Goal: Information Seeking & Learning: Learn about a topic

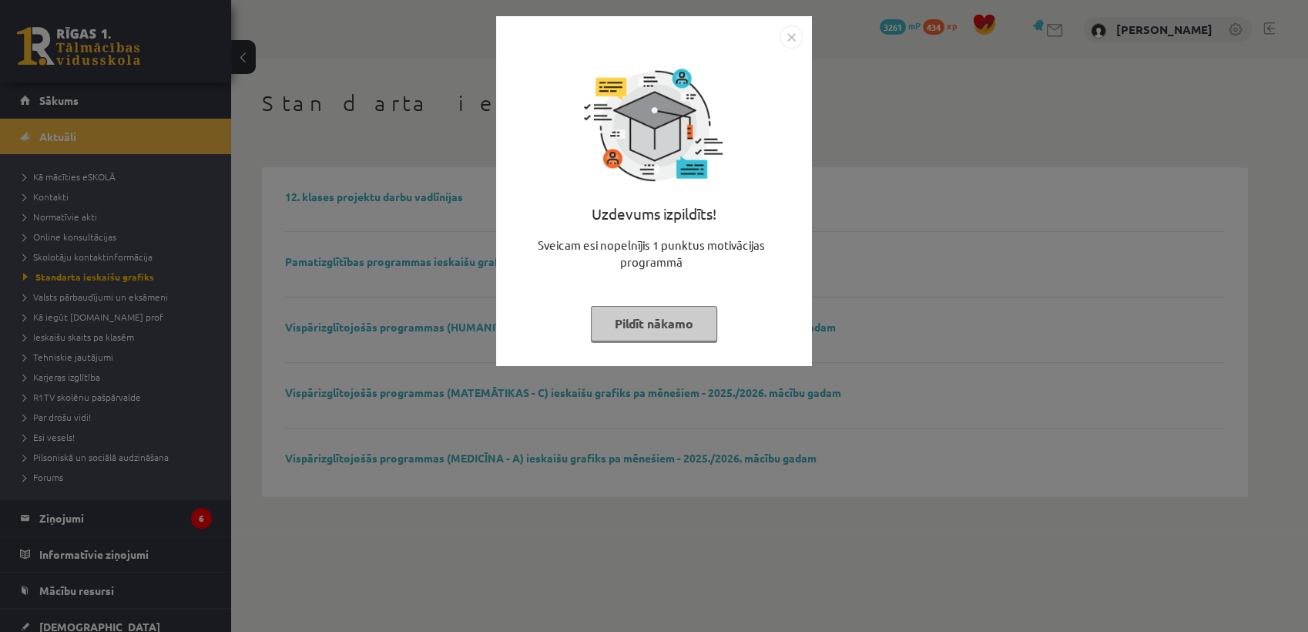
click at [628, 325] on button "Pildīt nākamo" at bounding box center [654, 323] width 126 height 35
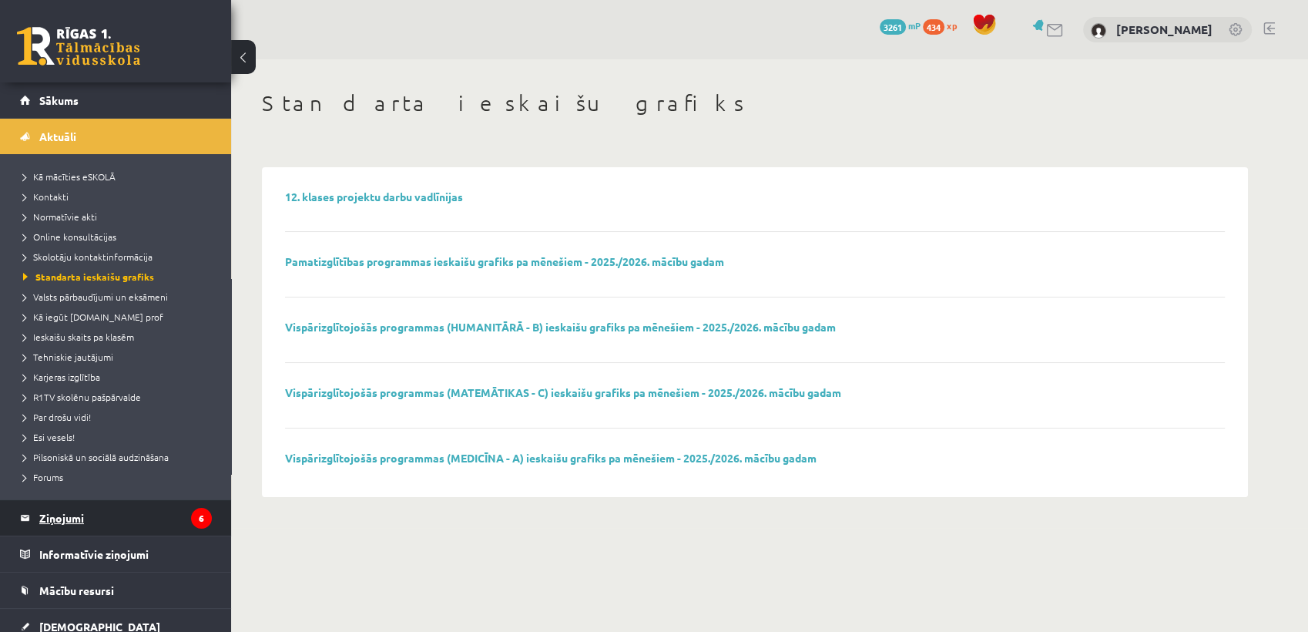
click at [173, 524] on legend "Ziņojumi 6" at bounding box center [125, 517] width 173 height 35
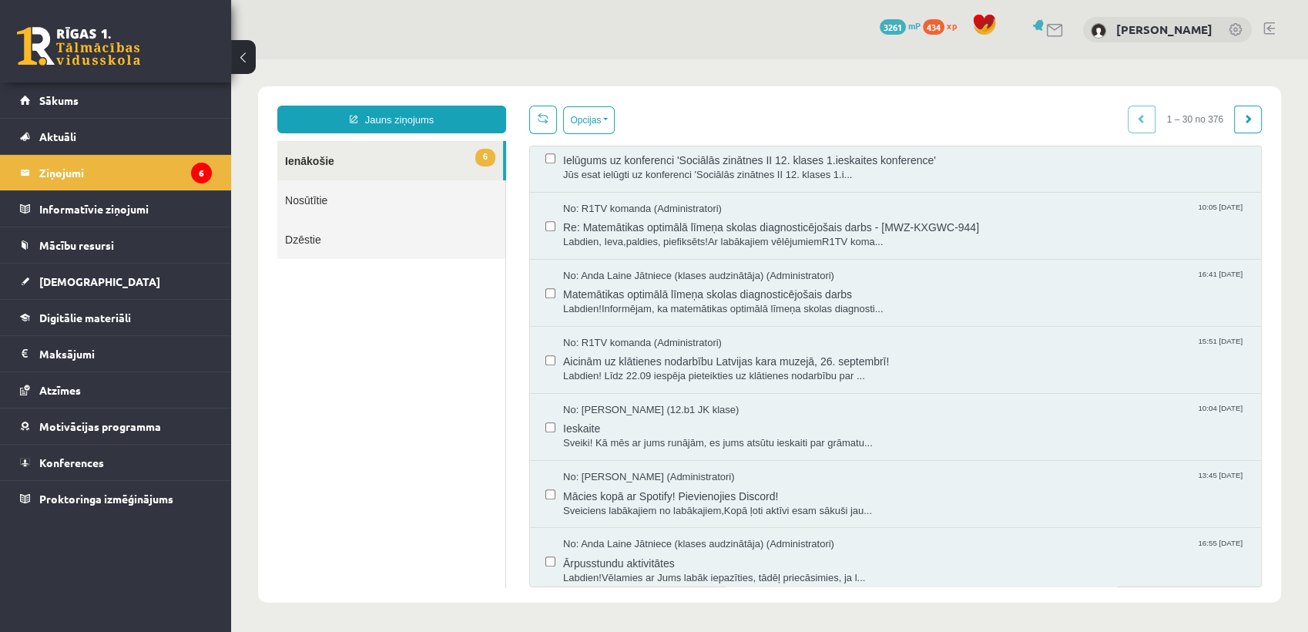
scroll to position [771, 0]
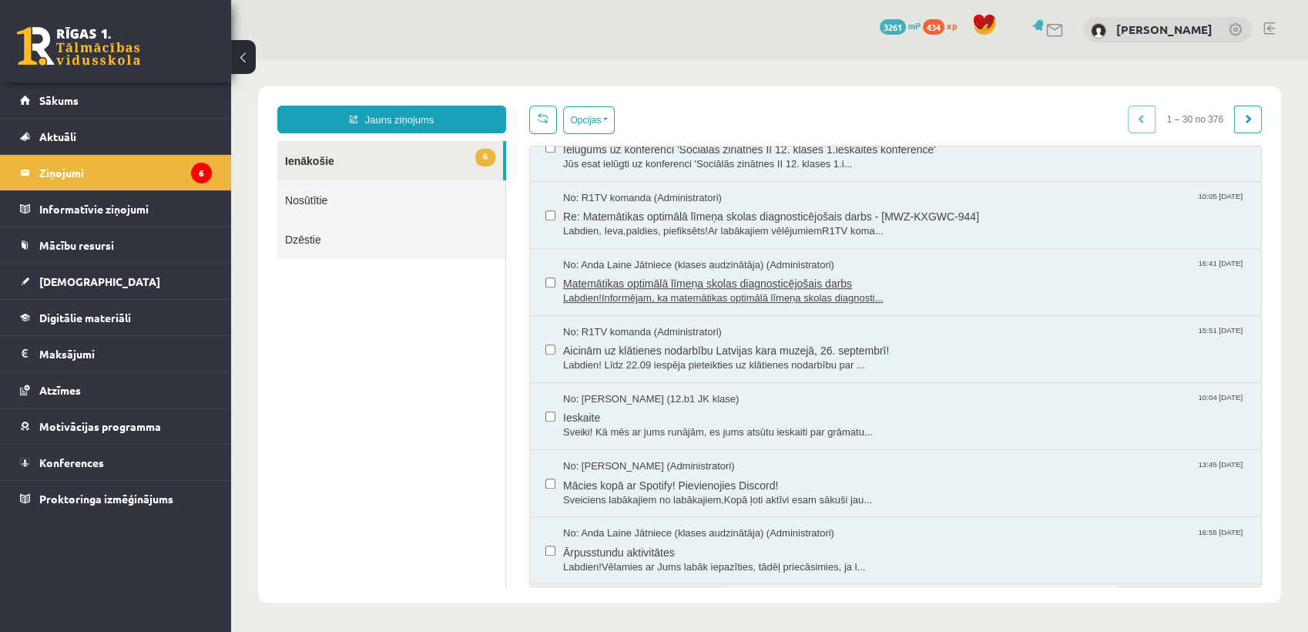
click at [598, 260] on span "No: Anda Laine Jātniece (klases audzinātāja) (Administratori)" at bounding box center [698, 265] width 271 height 15
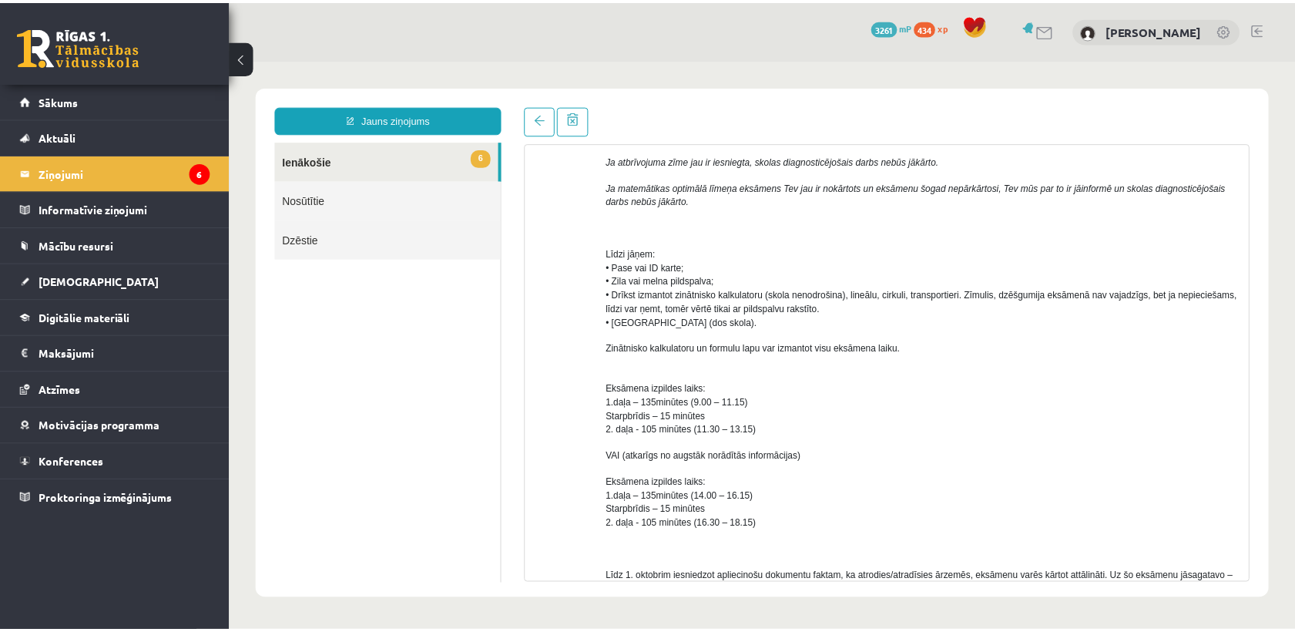
scroll to position [342, 0]
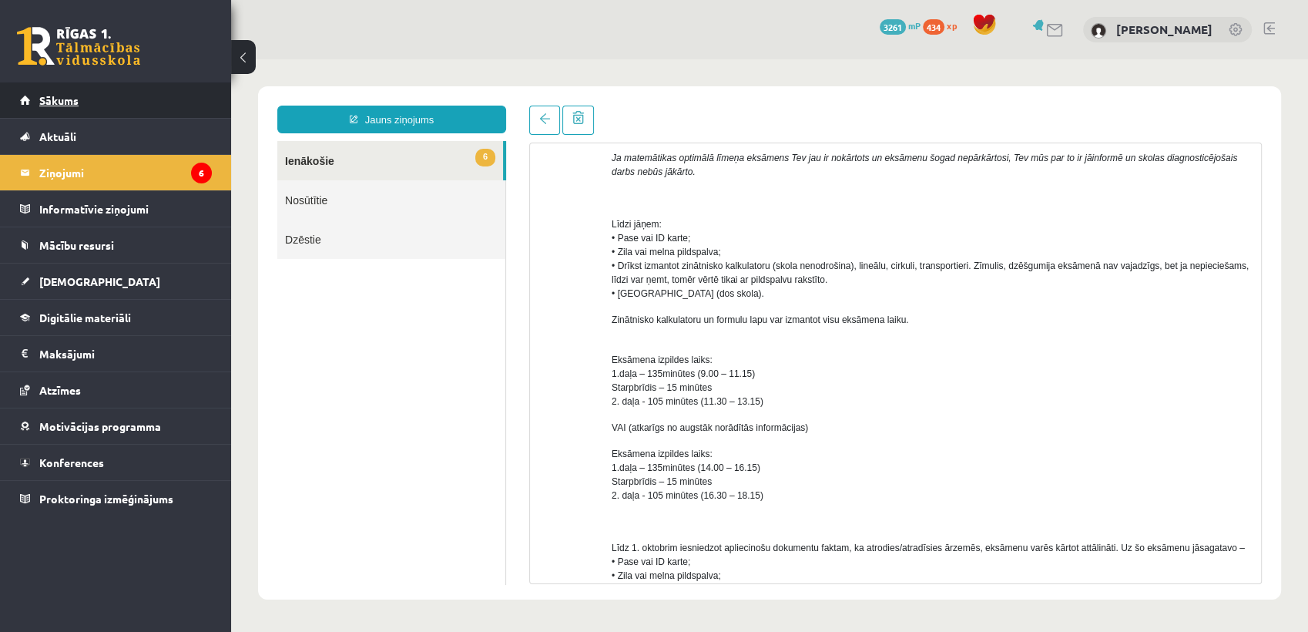
click at [186, 97] on link "Sākums" at bounding box center [116, 99] width 192 height 35
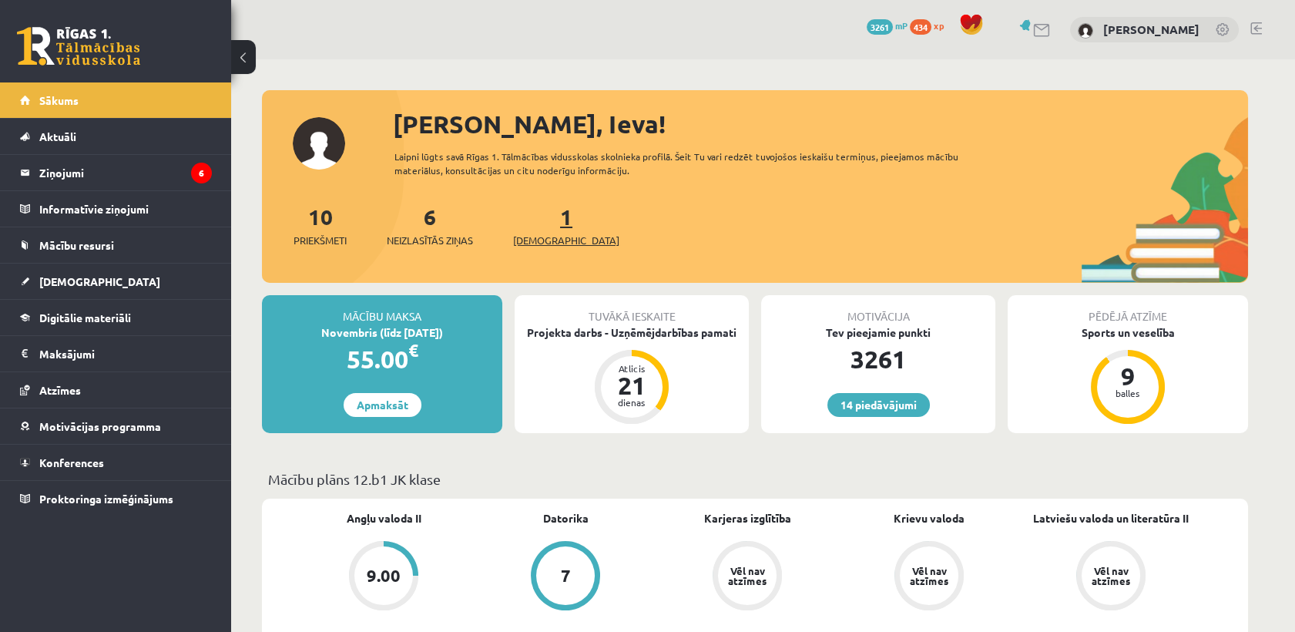
click at [557, 235] on span "[DEMOGRAPHIC_DATA]" at bounding box center [566, 240] width 106 height 15
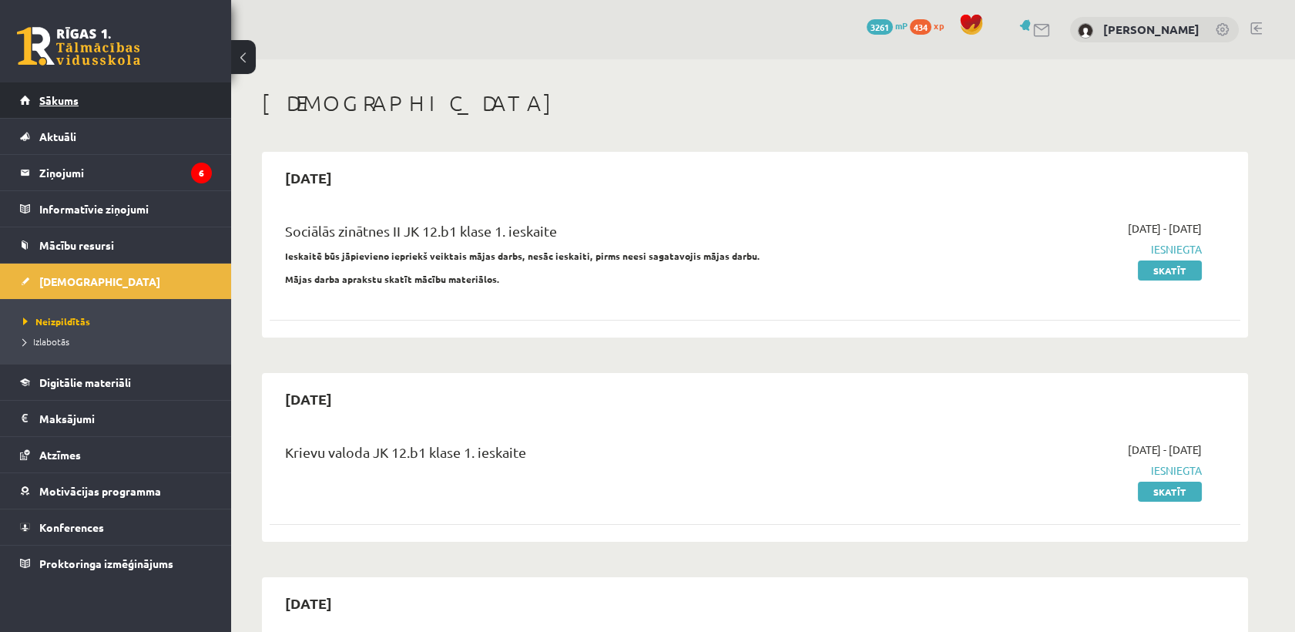
click at [129, 102] on link "Sākums" at bounding box center [116, 99] width 192 height 35
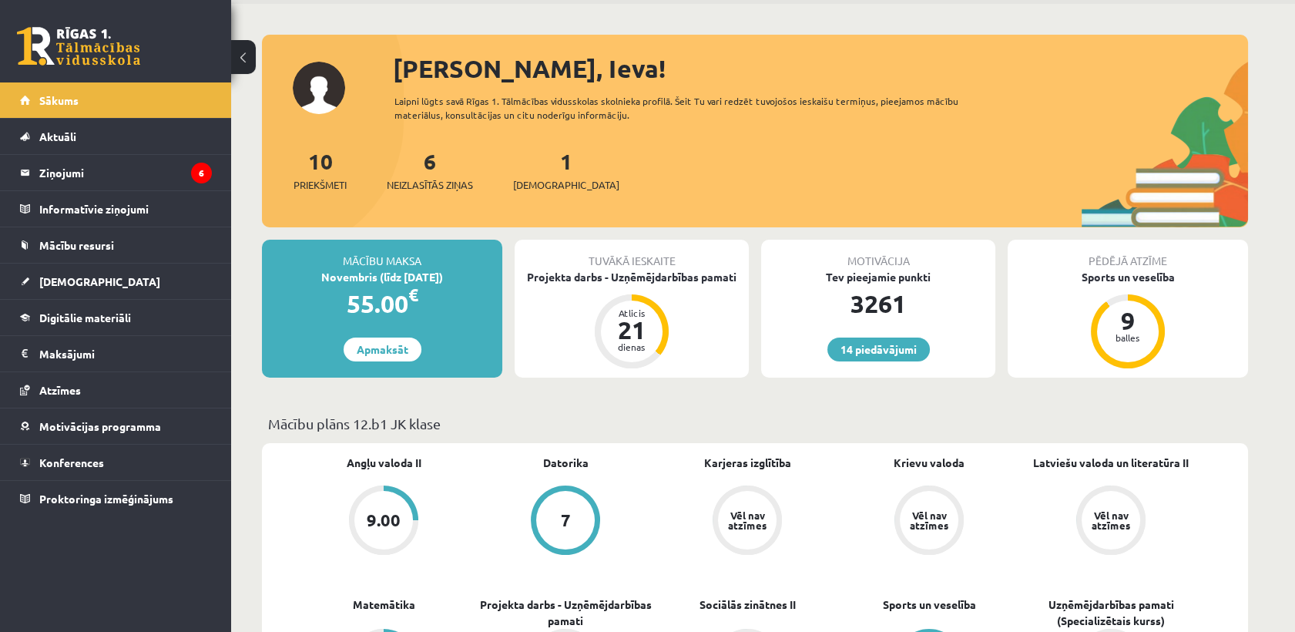
scroll to position [81, 0]
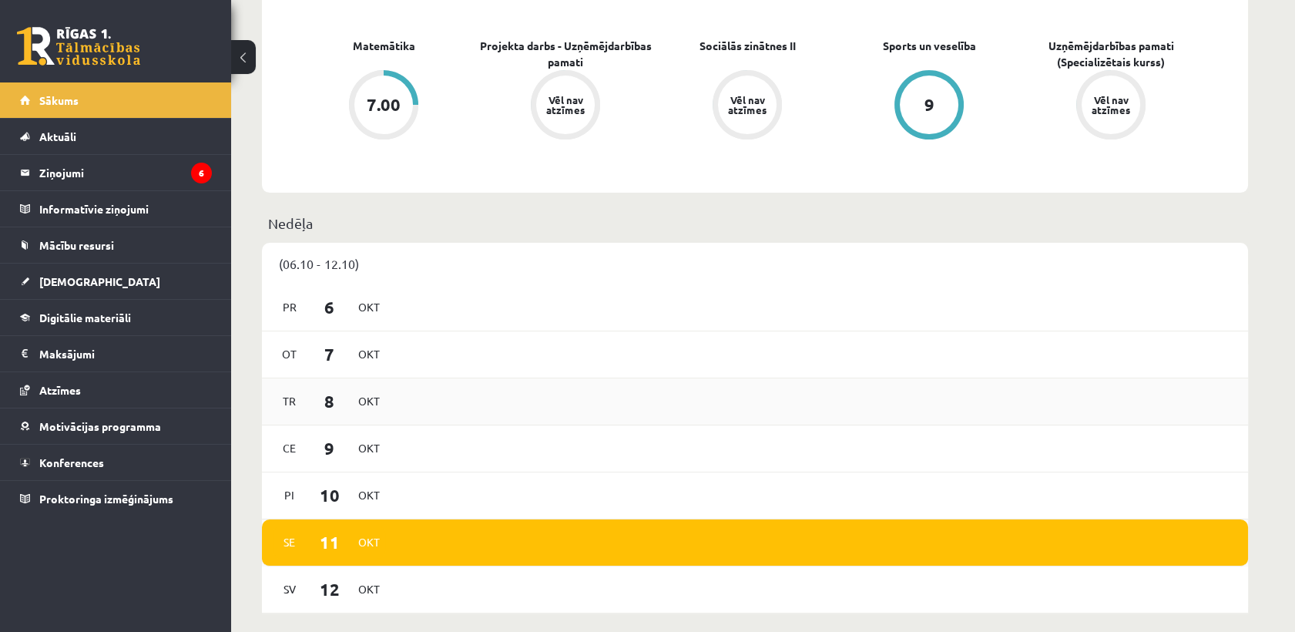
scroll to position [513, 0]
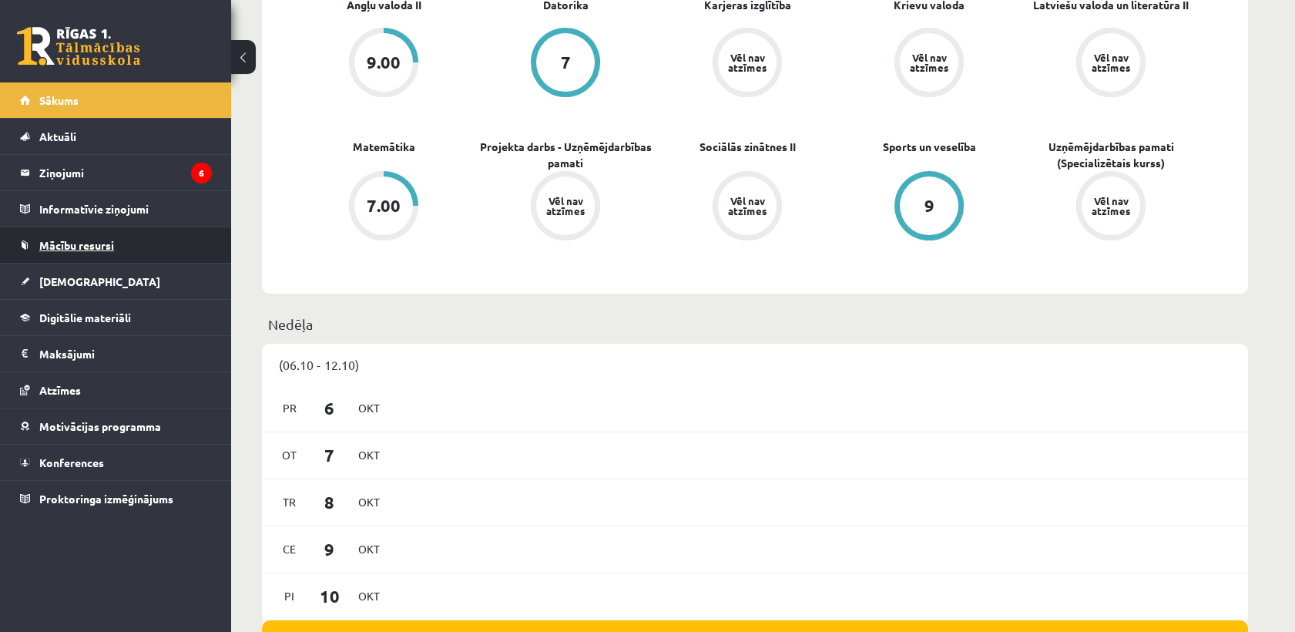
click at [167, 235] on link "Mācību resursi" at bounding box center [116, 244] width 192 height 35
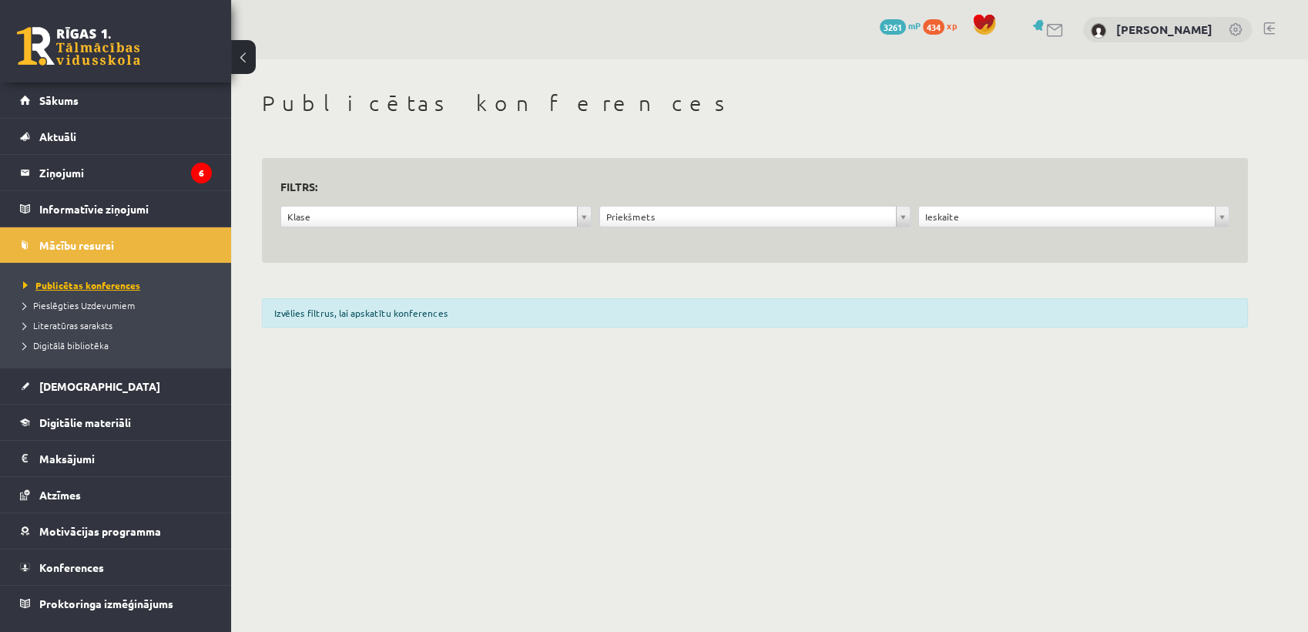
click at [132, 287] on span "Publicētas konferences" at bounding box center [81, 285] width 117 height 12
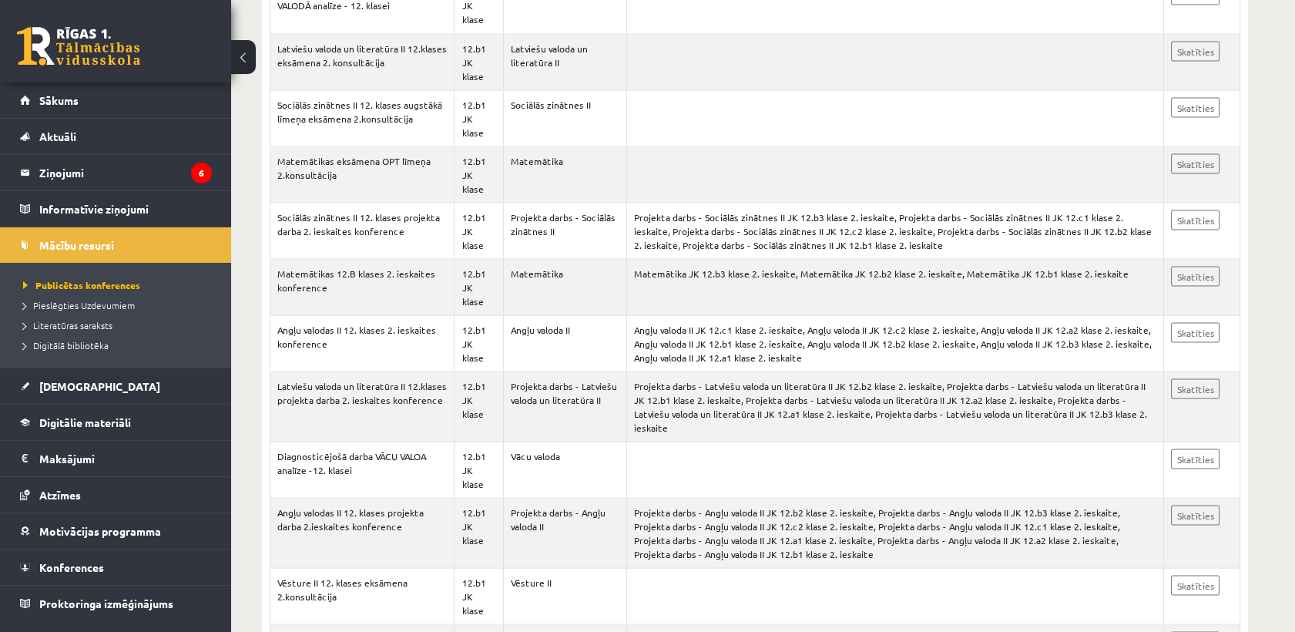
scroll to position [5875, 0]
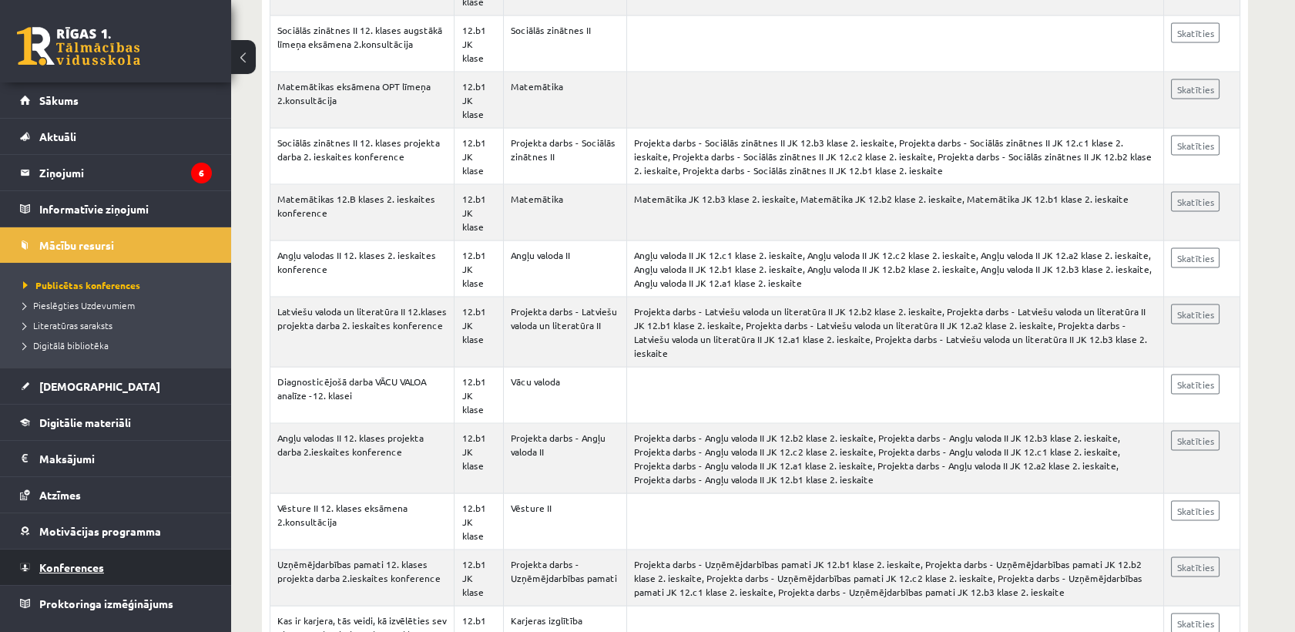
click at [124, 558] on link "Konferences" at bounding box center [116, 566] width 192 height 35
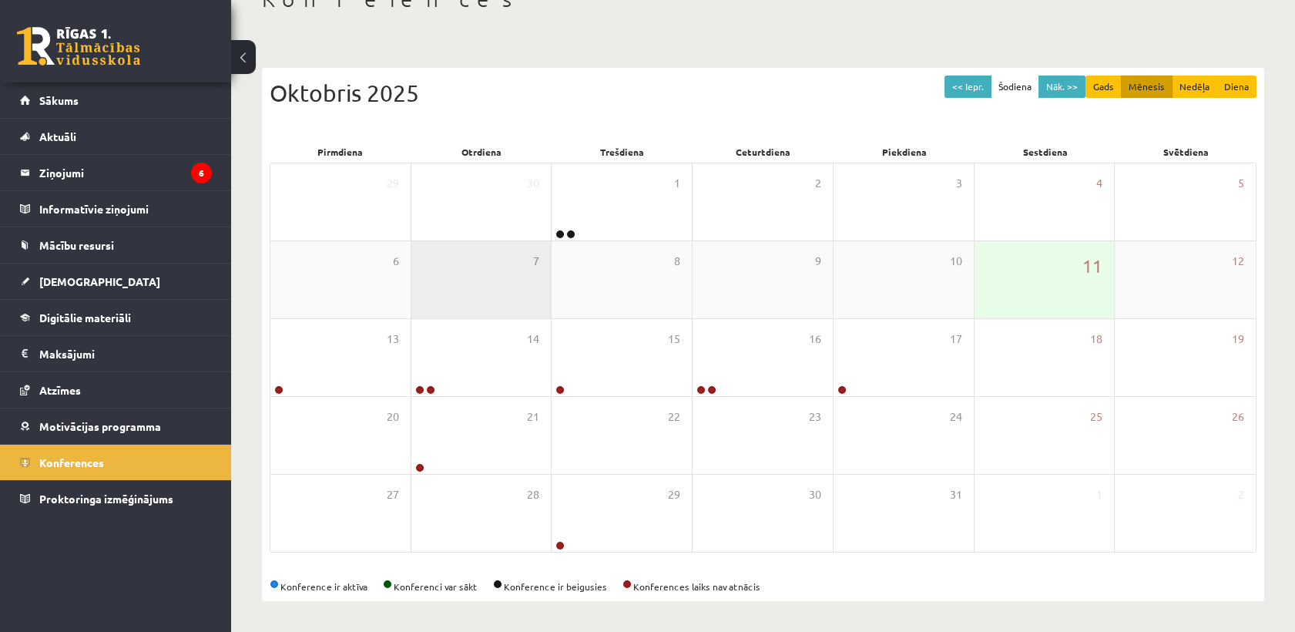
scroll to position [103, 0]
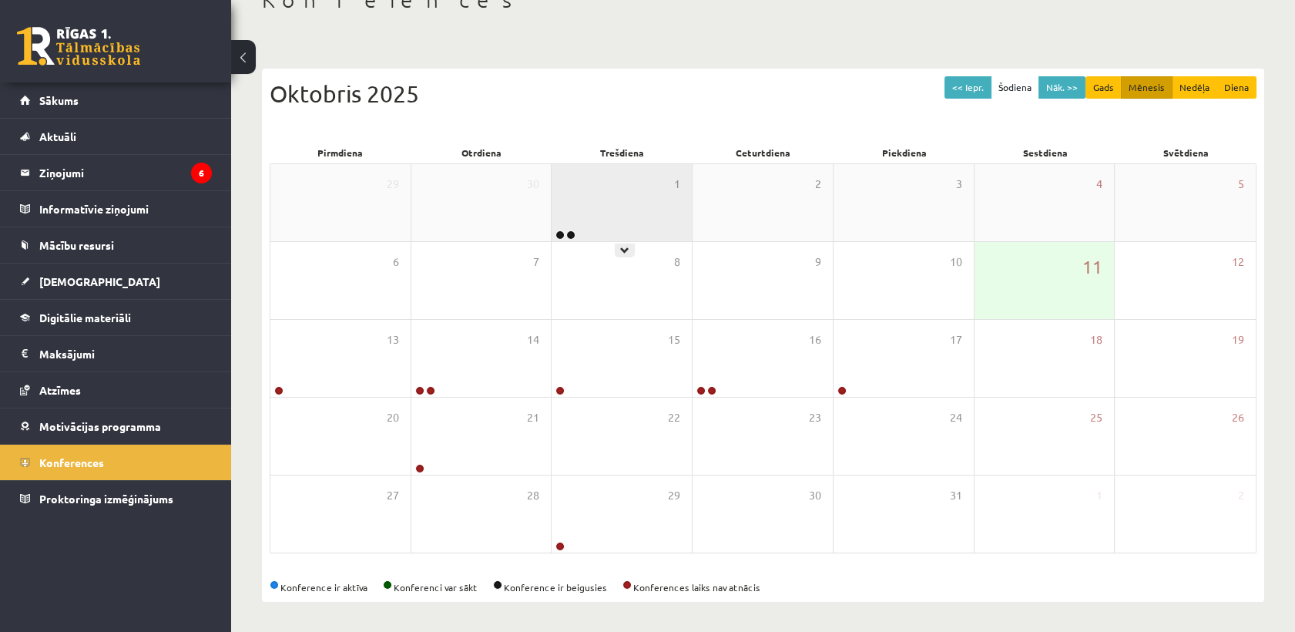
click at [589, 238] on div "1" at bounding box center [622, 202] width 140 height 77
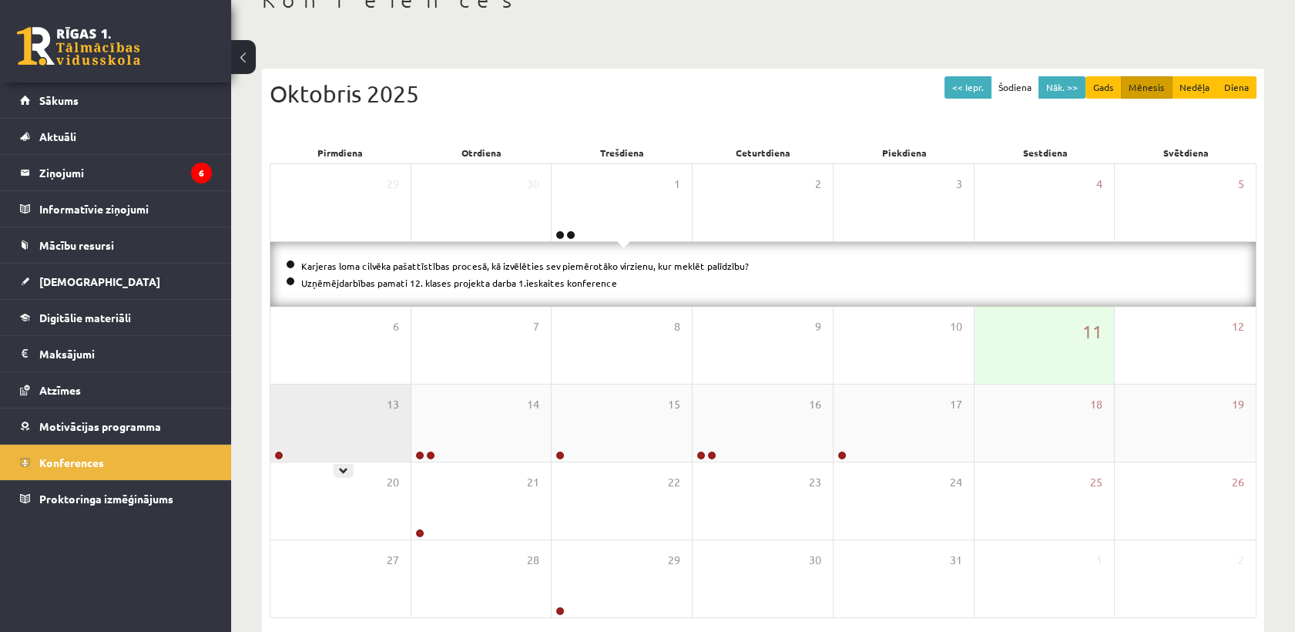
click at [326, 442] on div "13" at bounding box center [340, 423] width 140 height 77
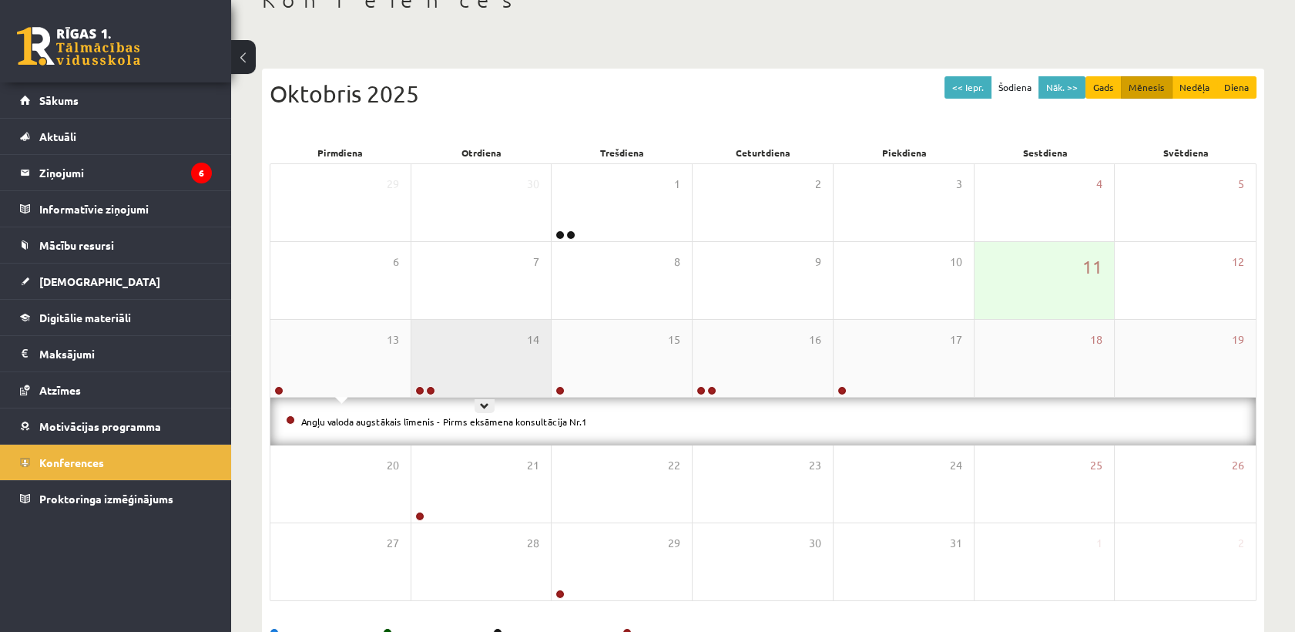
click at [479, 381] on div "14" at bounding box center [482, 358] width 140 height 77
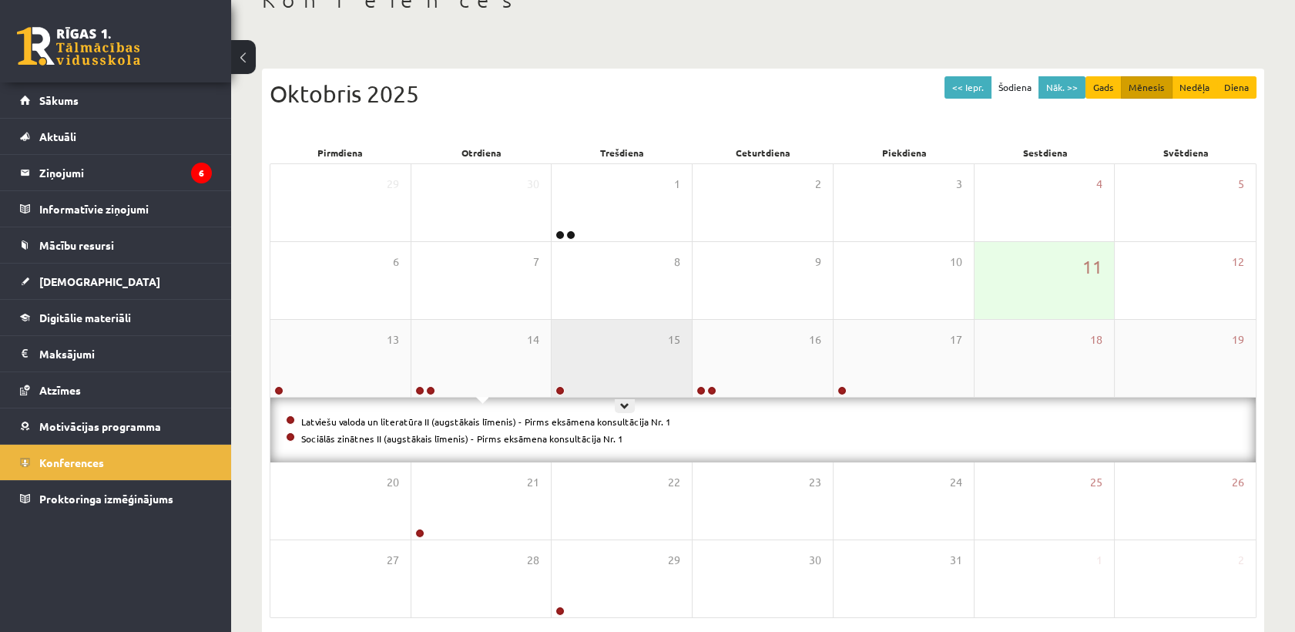
click at [610, 354] on div "15" at bounding box center [622, 358] width 140 height 77
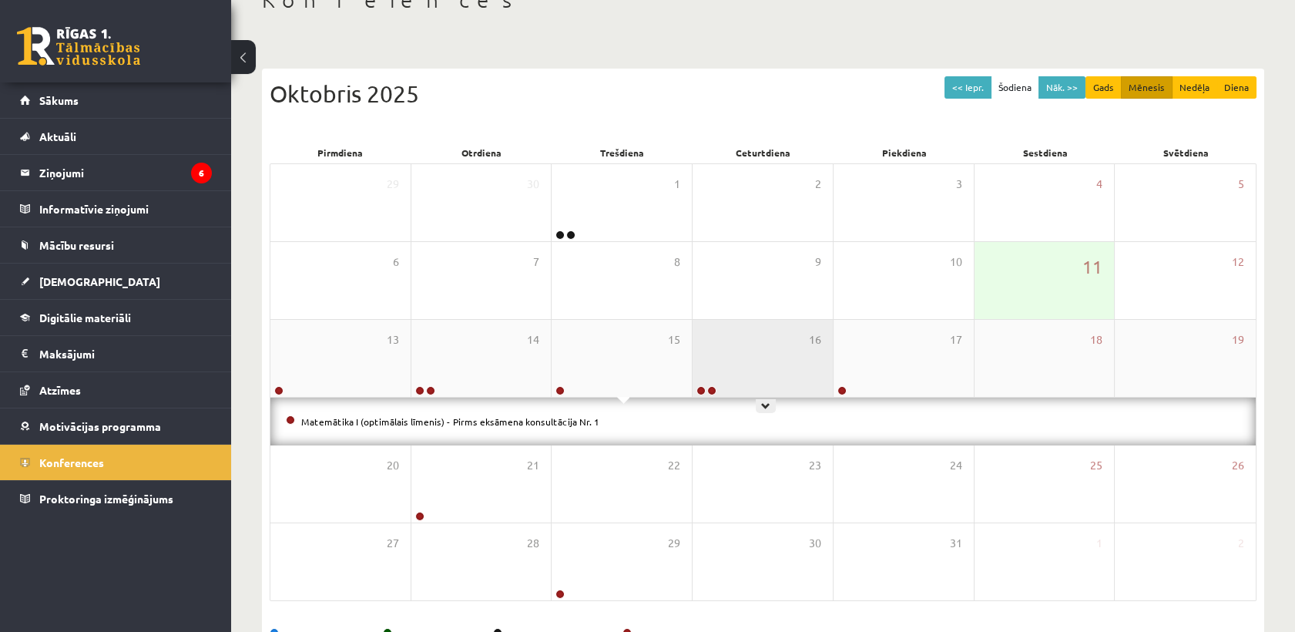
click at [727, 369] on div "16" at bounding box center [763, 358] width 140 height 77
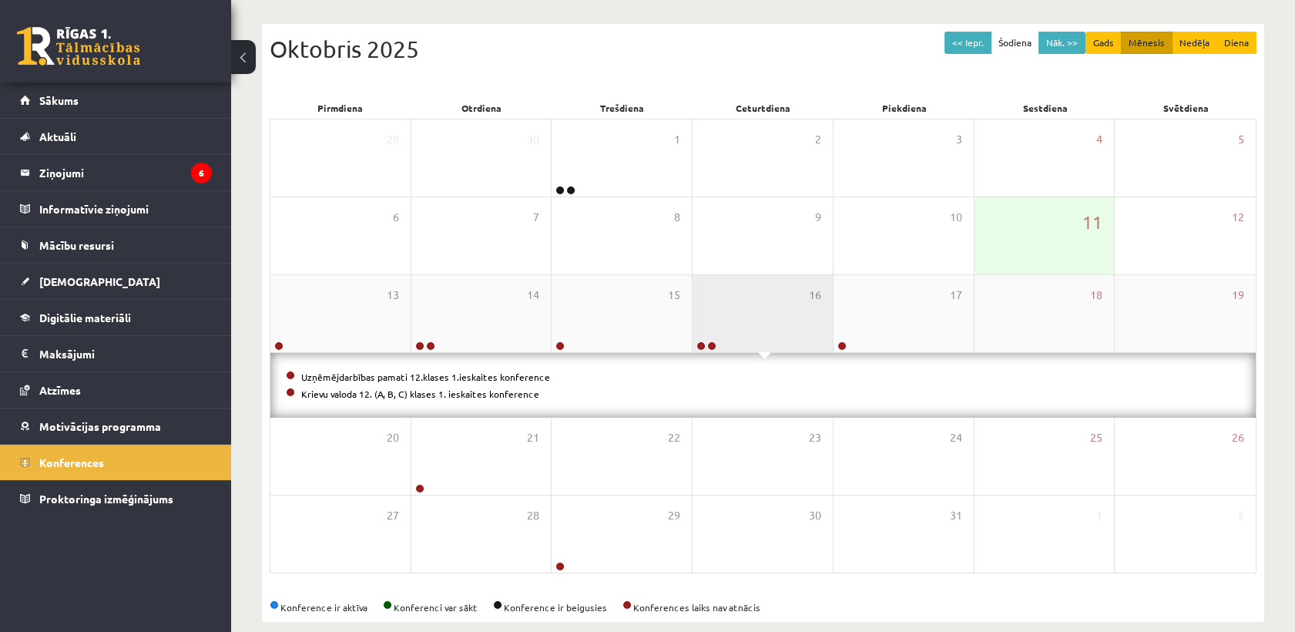
scroll to position [167, 0]
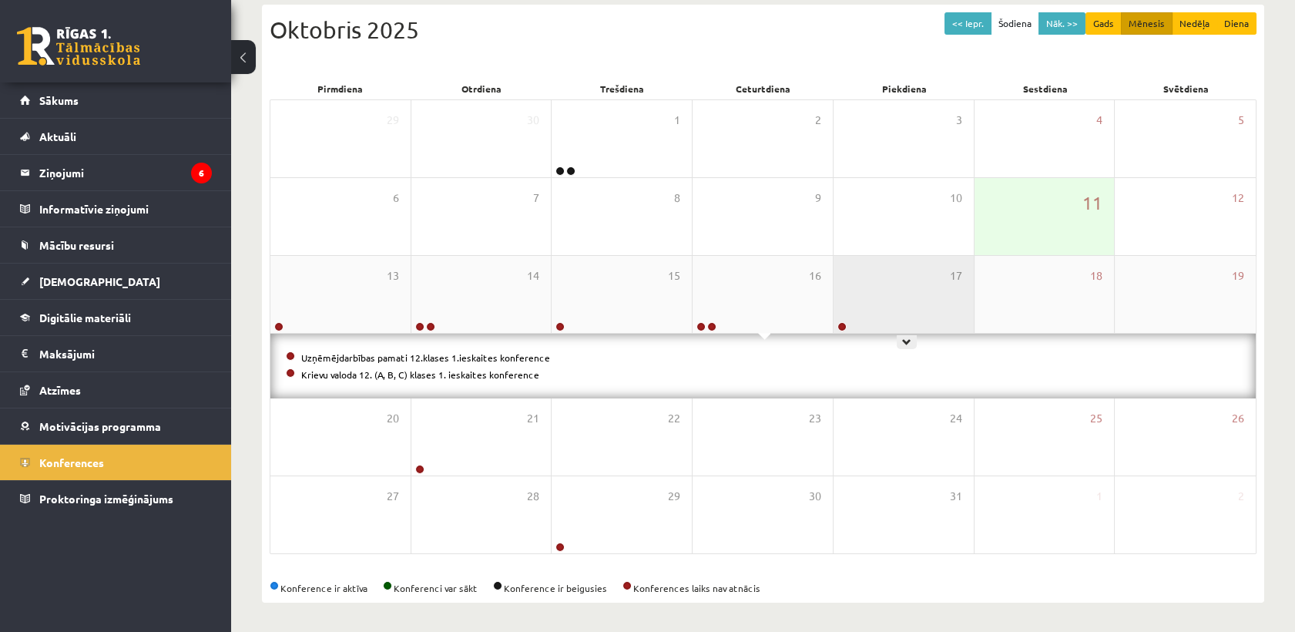
click at [916, 273] on div "17" at bounding box center [904, 294] width 140 height 77
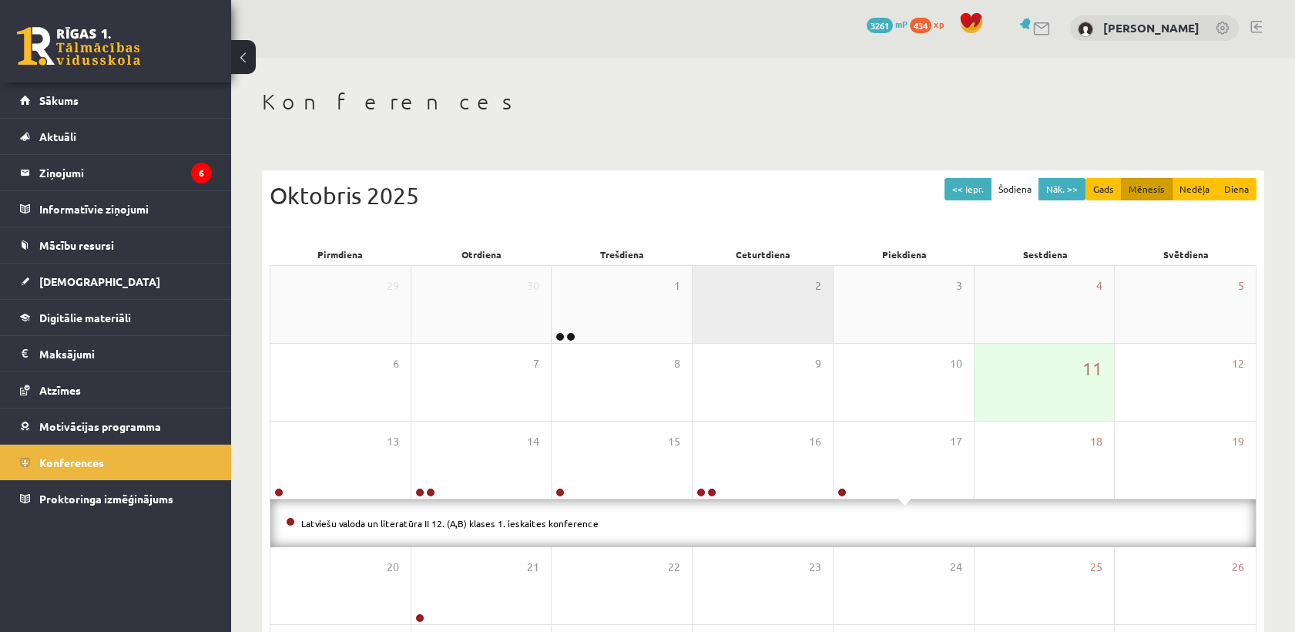
scroll to position [0, 0]
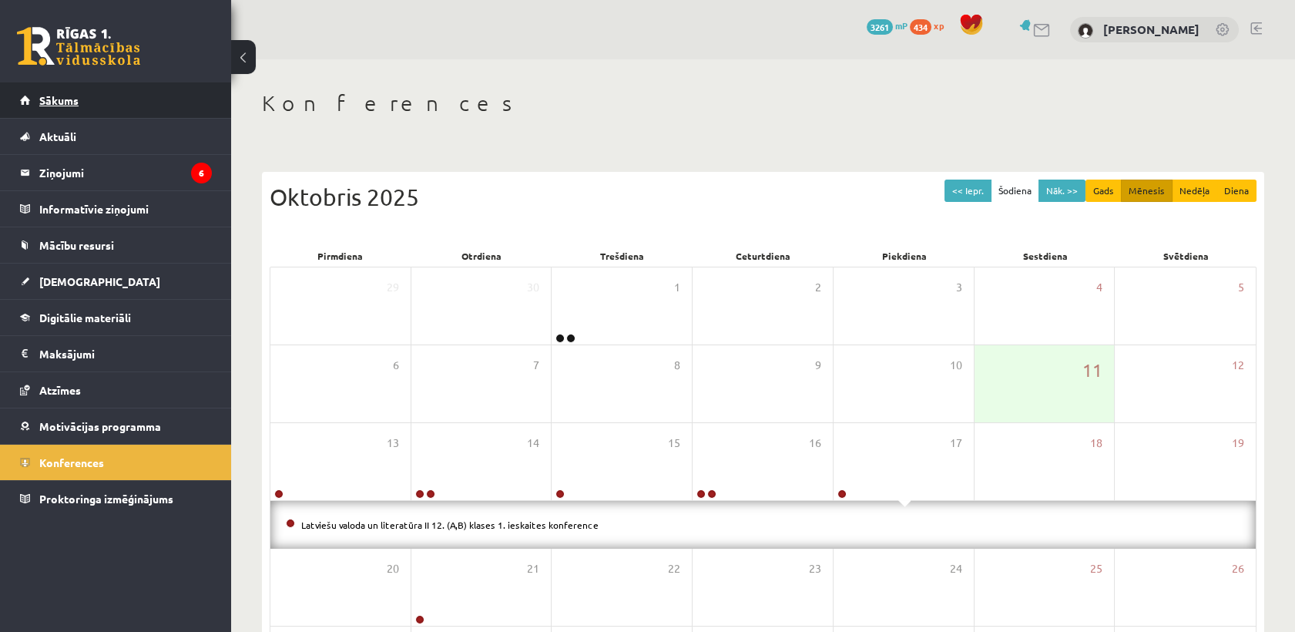
click at [107, 83] on link "Sākums" at bounding box center [116, 99] width 192 height 35
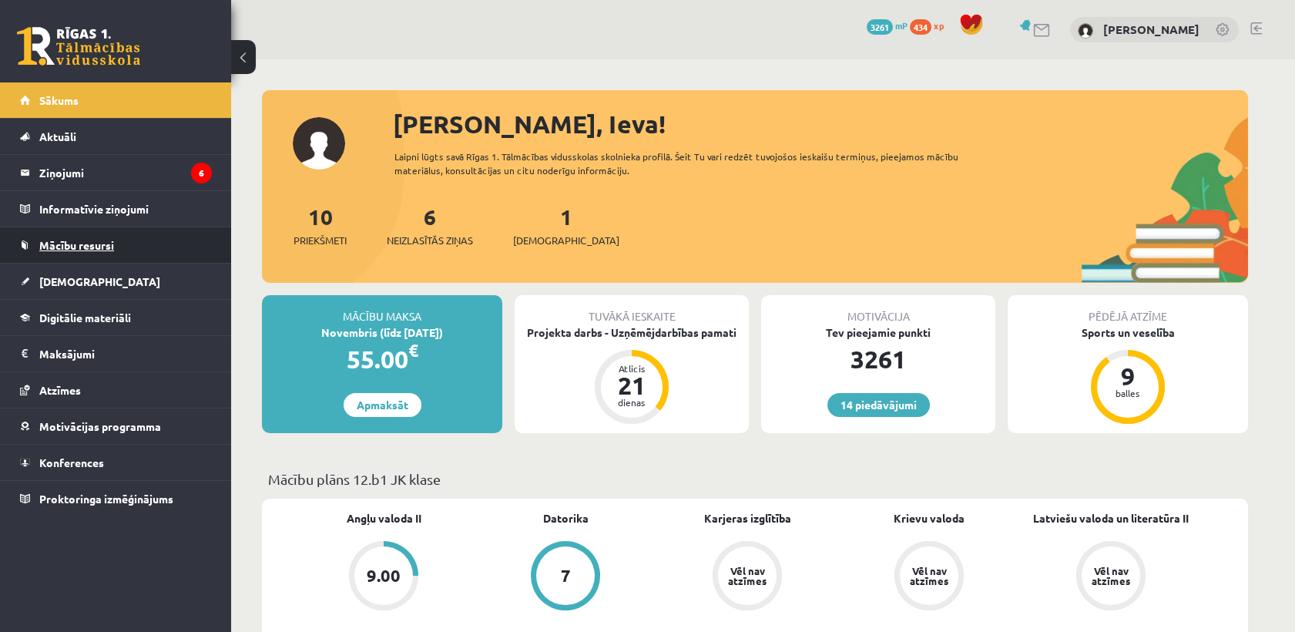
click at [95, 240] on span "Mācību resursi" at bounding box center [76, 245] width 75 height 14
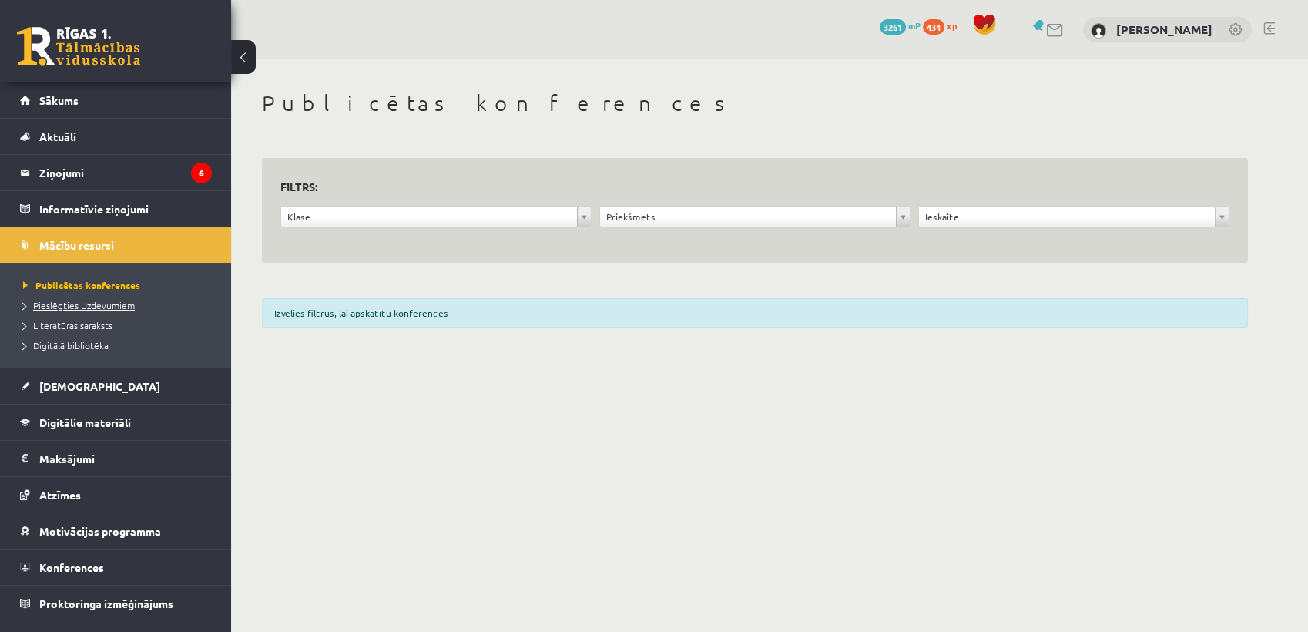
click at [102, 309] on span "Pieslēgties Uzdevumiem" at bounding box center [79, 305] width 112 height 12
